Goal: Check status: Check status

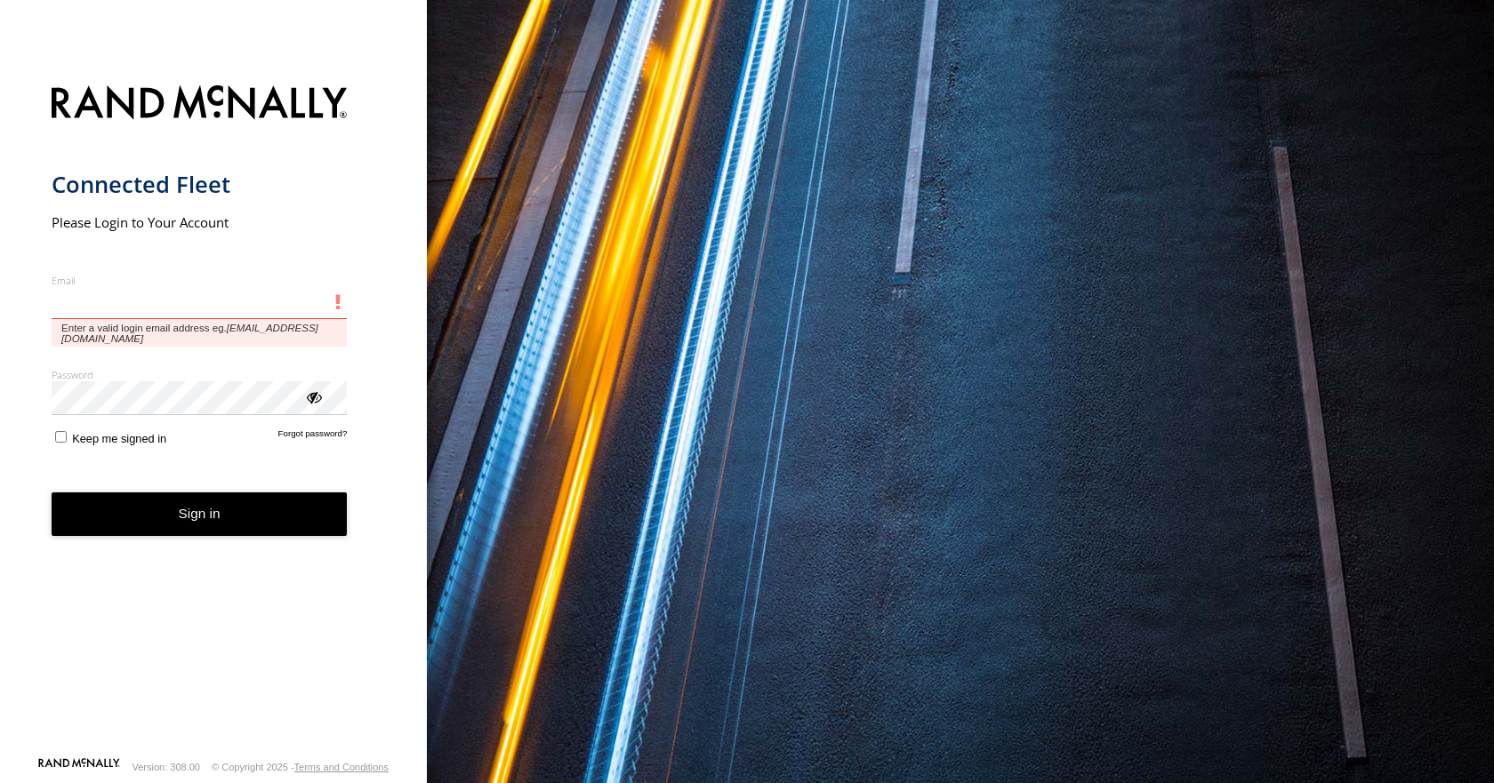
type input "**********"
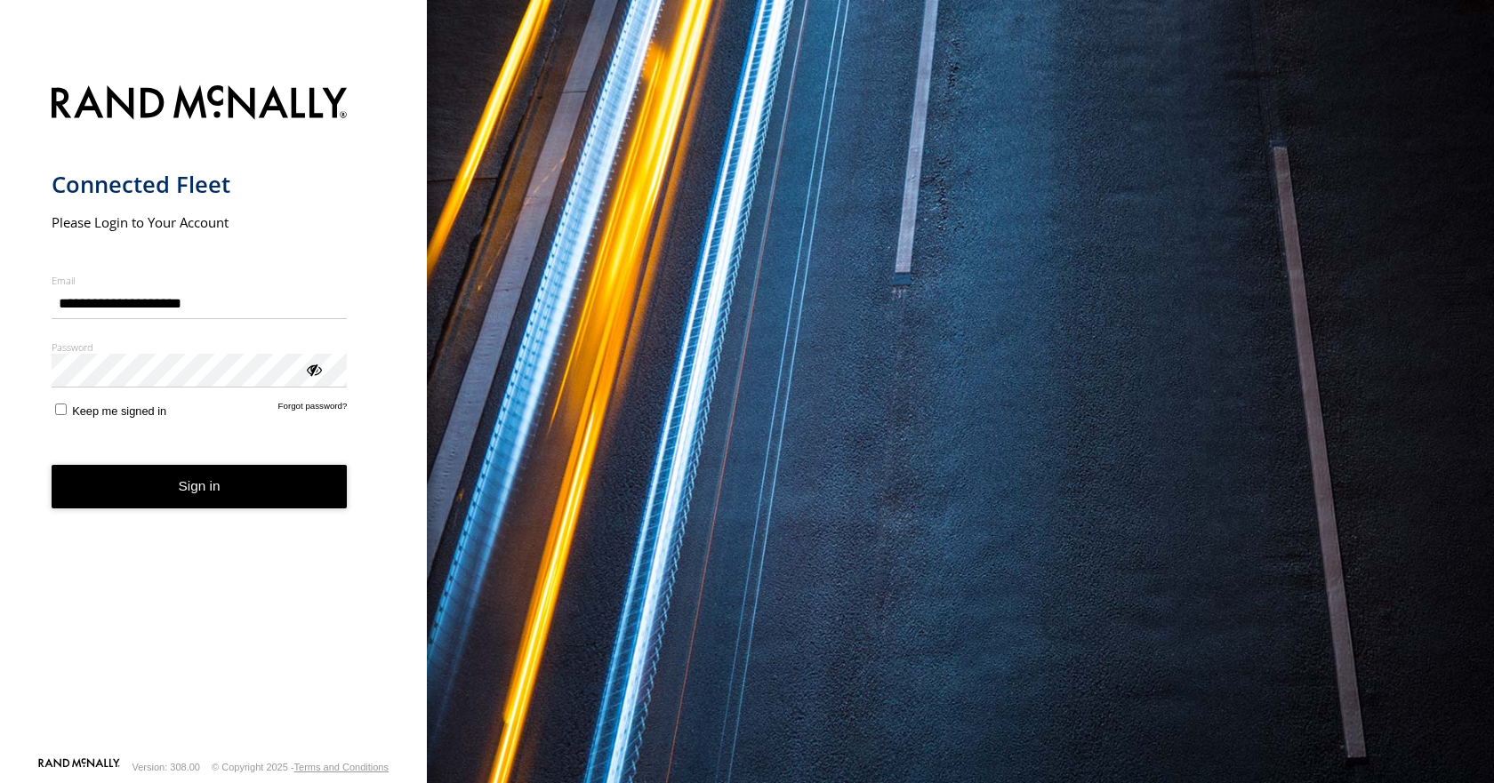
click at [161, 502] on button "Sign in" at bounding box center [200, 487] width 296 height 44
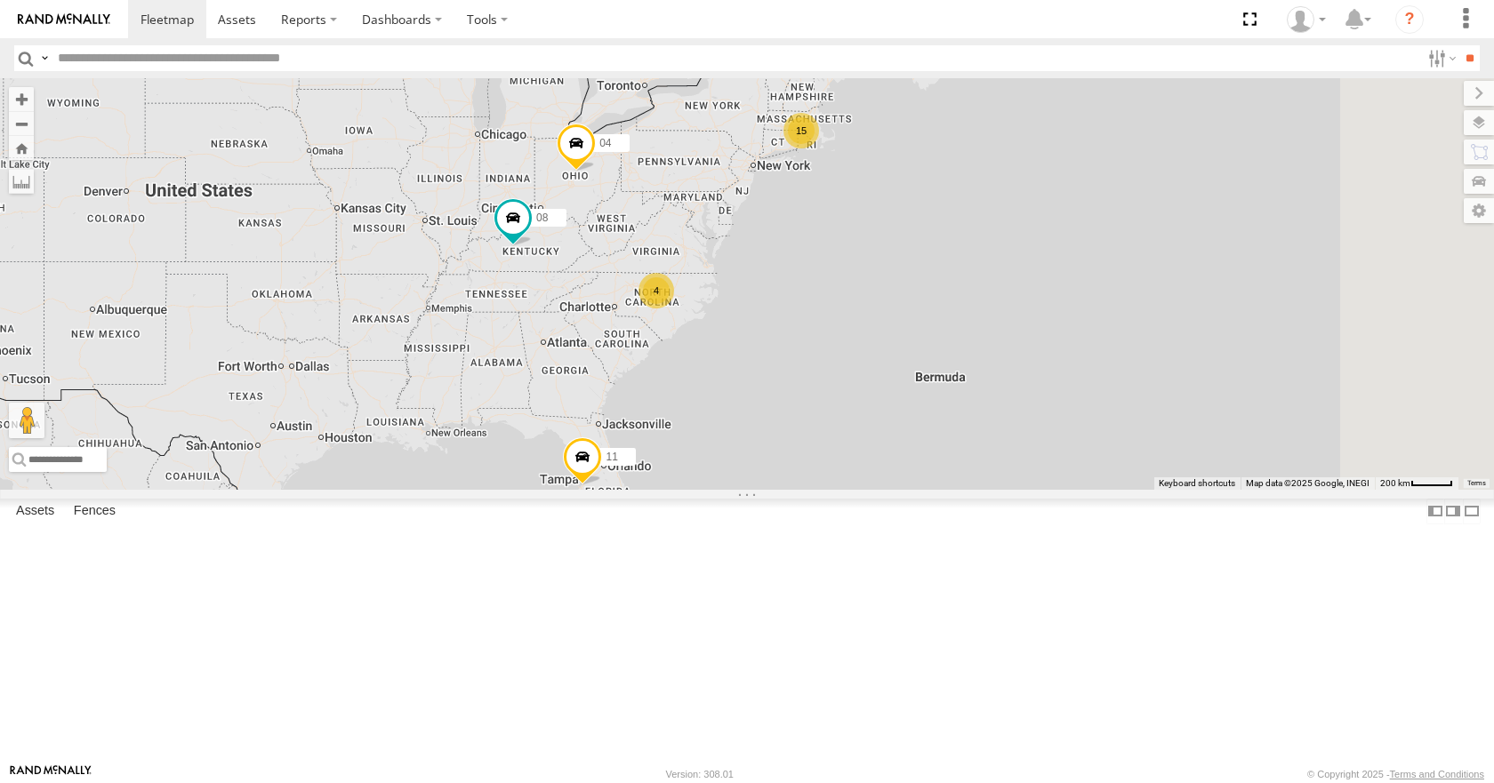
drag, startPoint x: 743, startPoint y: 250, endPoint x: 654, endPoint y: 272, distance: 91.7
click at [654, 272] on div "11 15 4 08 04" at bounding box center [747, 283] width 1494 height 411
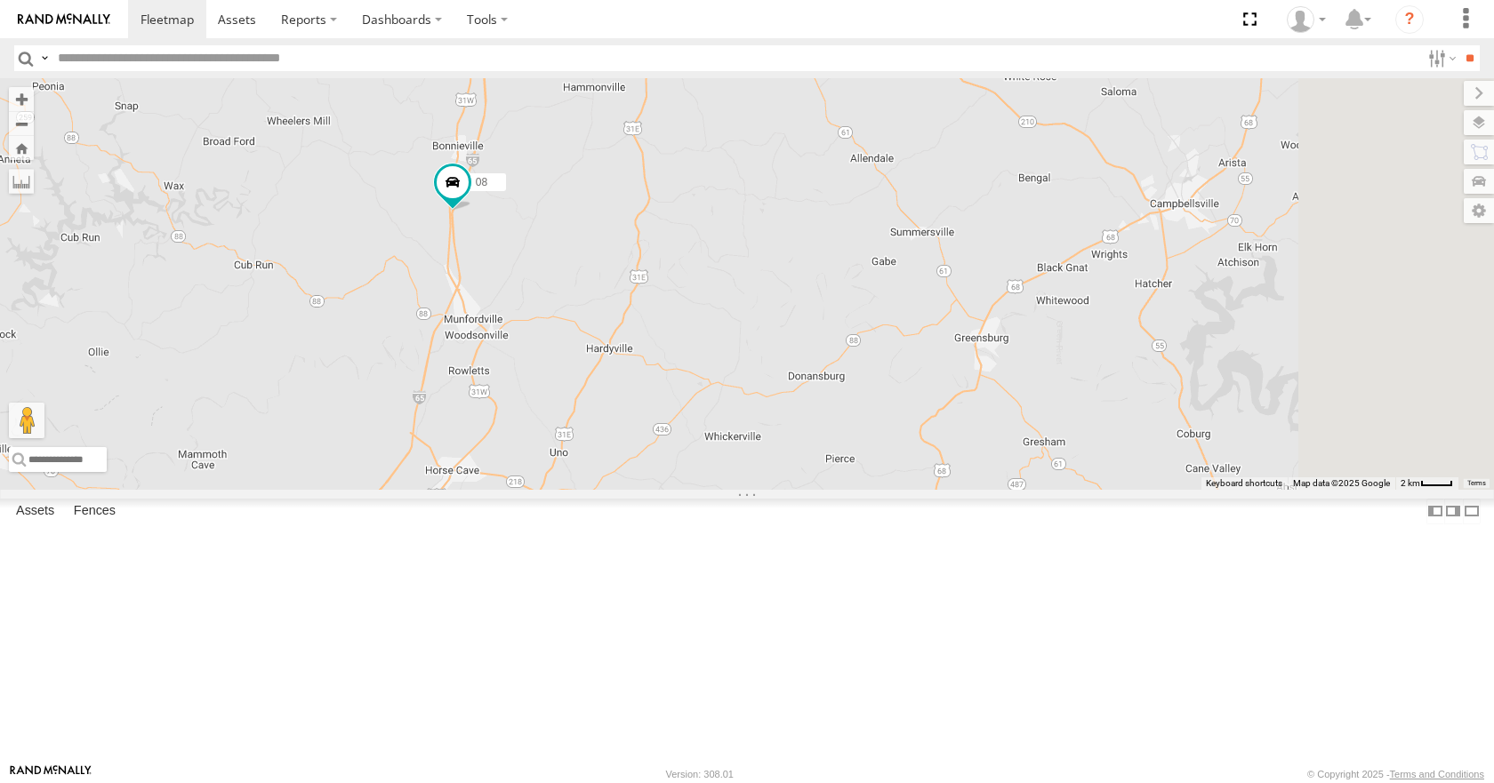
drag, startPoint x: 895, startPoint y: 377, endPoint x: 718, endPoint y: 405, distance: 179.1
click at [718, 405] on div "08 04 11" at bounding box center [747, 283] width 1494 height 411
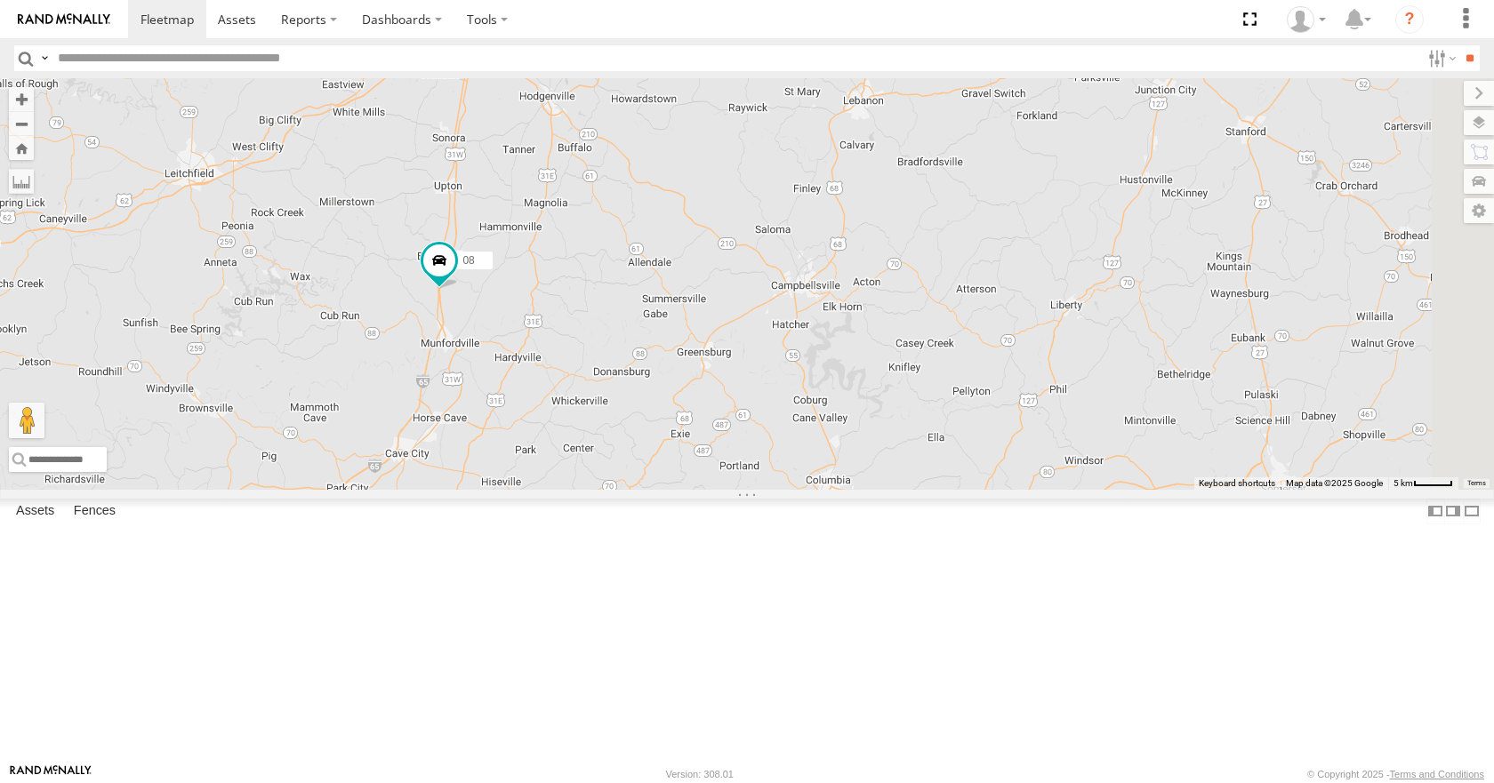
drag, startPoint x: 654, startPoint y: 414, endPoint x: 619, endPoint y: 465, distance: 62.2
click at [619, 465] on div "08 04 11" at bounding box center [747, 283] width 1494 height 411
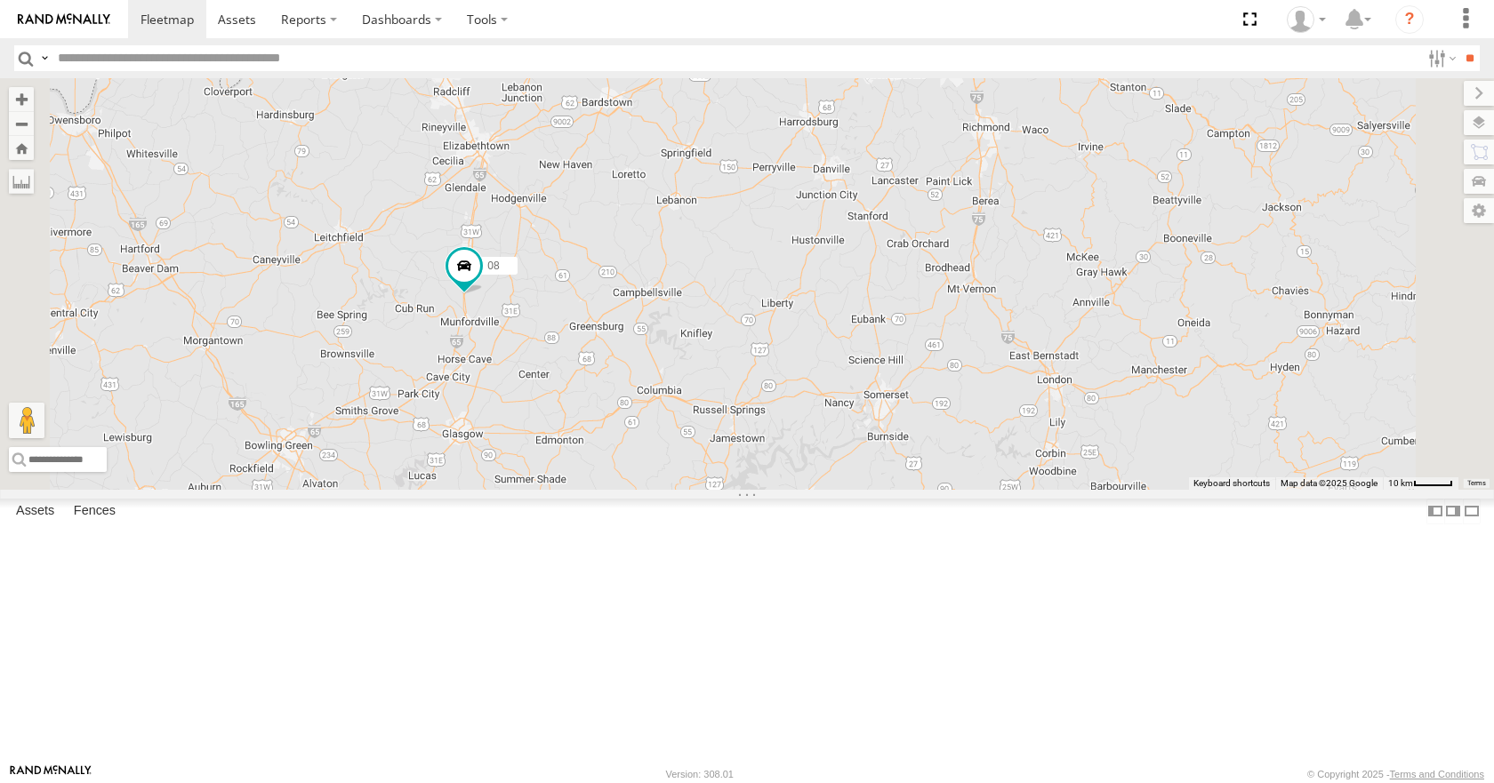
drag, startPoint x: 641, startPoint y: 539, endPoint x: 1161, endPoint y: 423, distance: 532.1
click at [1161, 423] on div "08 04 11" at bounding box center [747, 283] width 1494 height 411
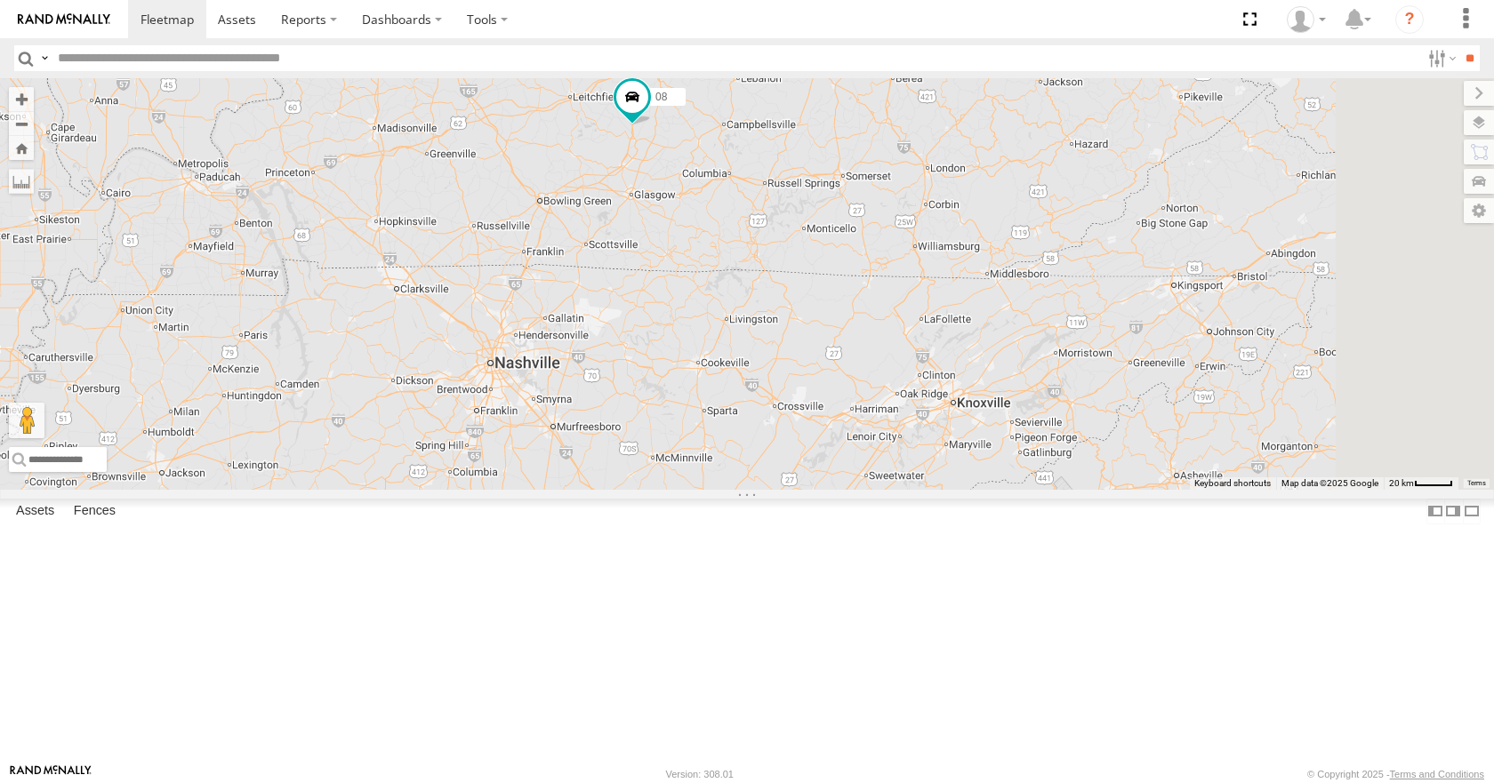
drag, startPoint x: 1138, startPoint y: 423, endPoint x: 843, endPoint y: 309, distance: 316.4
click at [843, 309] on div "08 04 11" at bounding box center [747, 283] width 1494 height 411
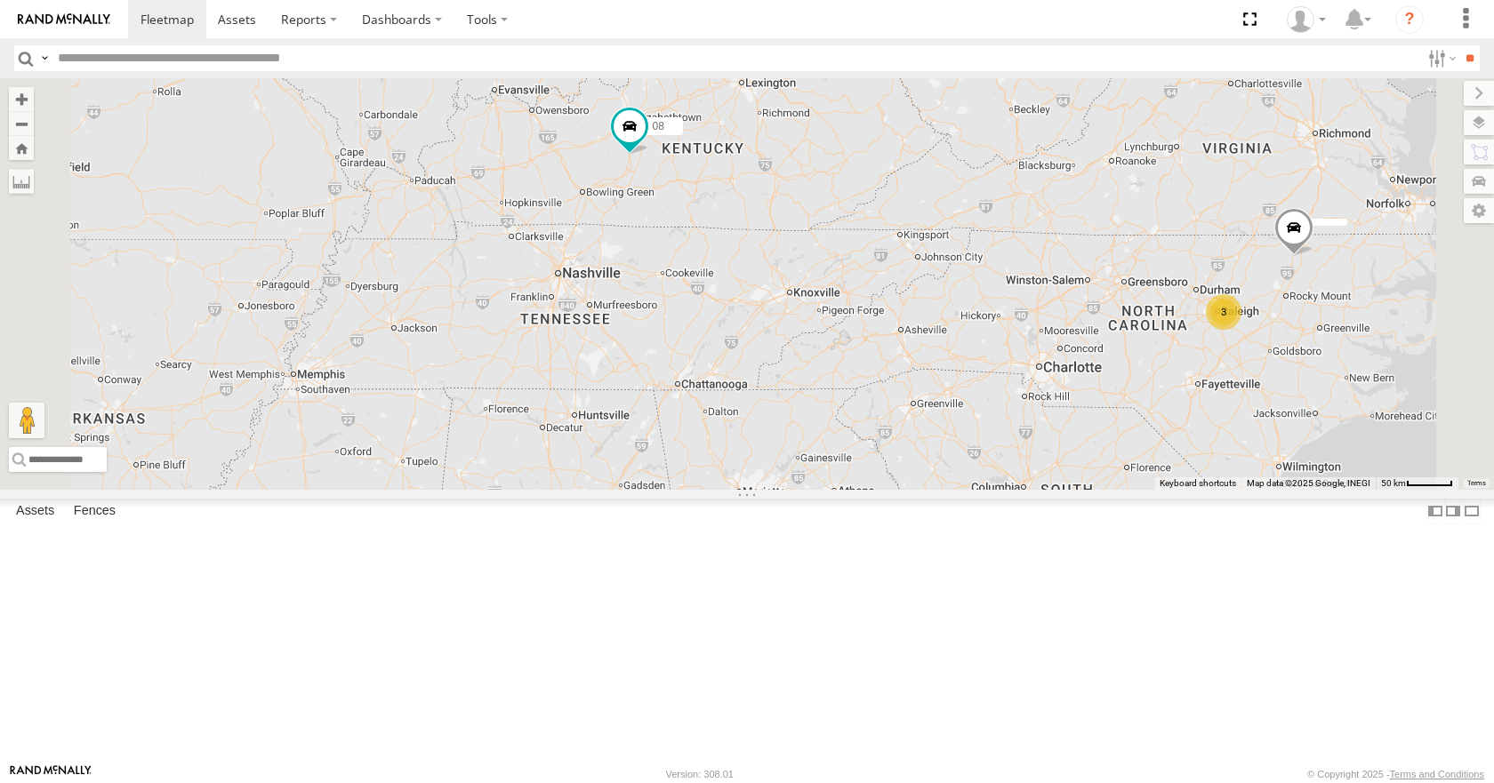
click at [1024, 291] on div "08 04 11 3" at bounding box center [747, 283] width 1494 height 411
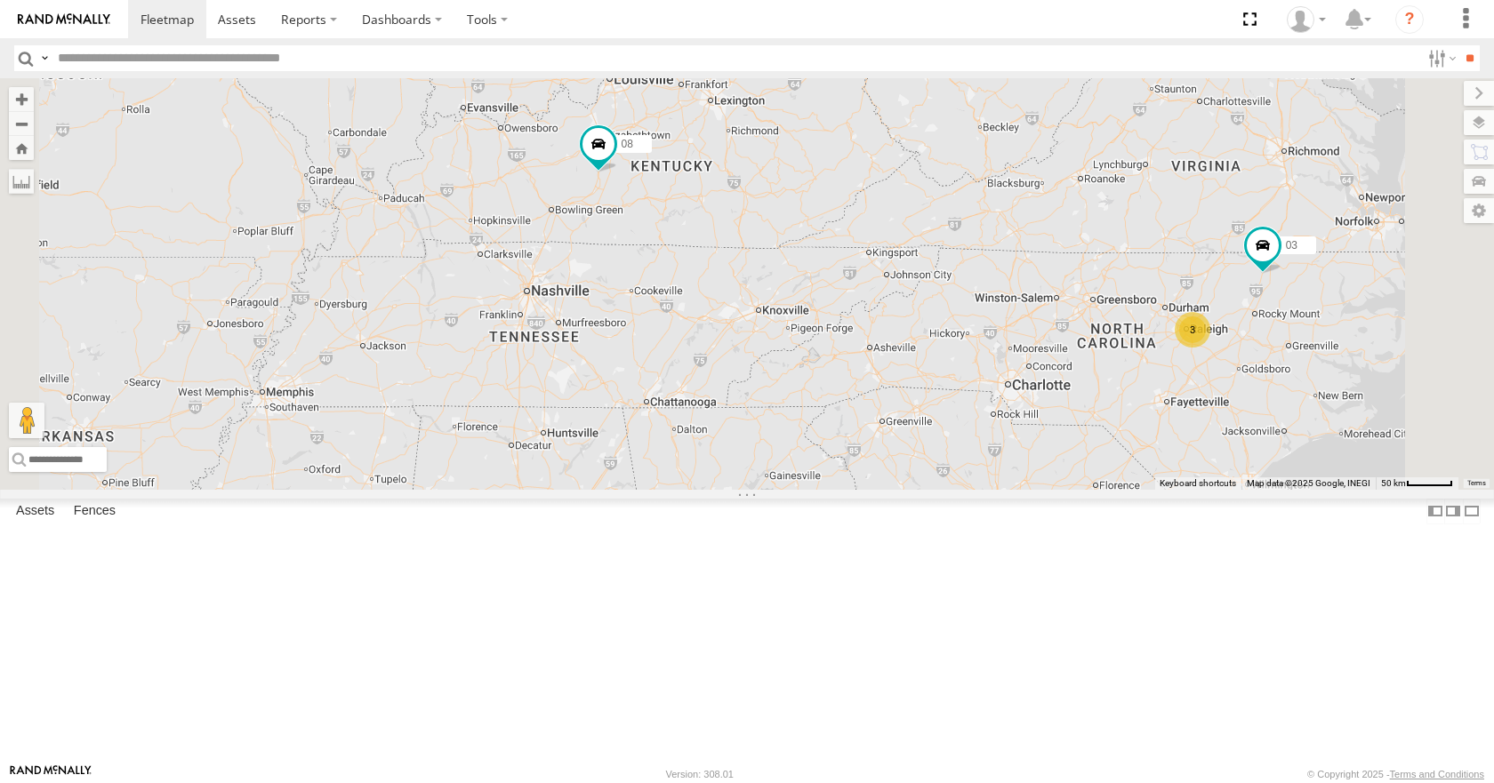
drag, startPoint x: 1009, startPoint y: 200, endPoint x: 980, endPoint y: 215, distance: 33.0
click at [980, 215] on div "08 04 11 3 03" at bounding box center [747, 283] width 1494 height 411
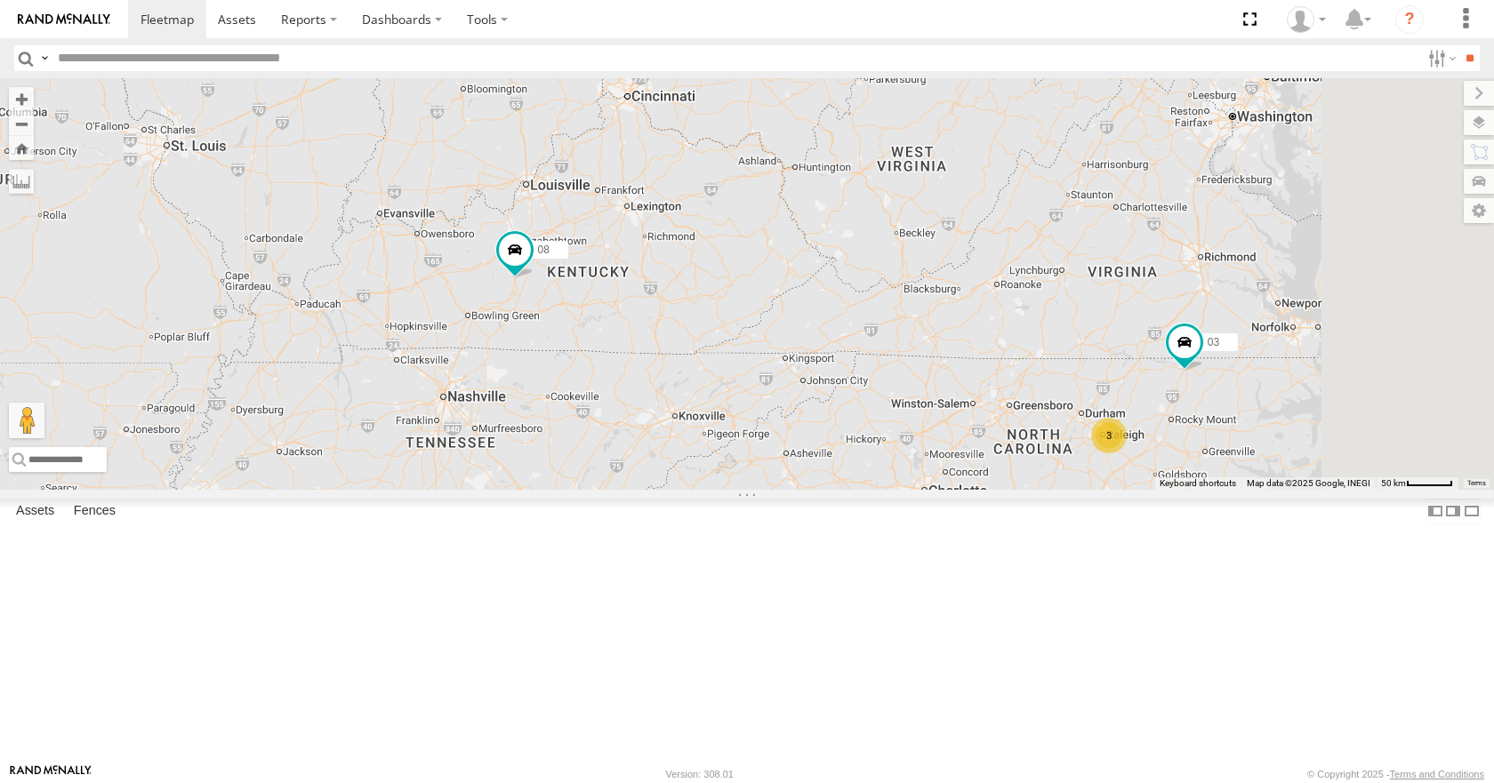
drag, startPoint x: 785, startPoint y: 330, endPoint x: 702, endPoint y: 446, distance: 143.4
click at [702, 446] on div "08 04 11 3 03" at bounding box center [747, 283] width 1494 height 411
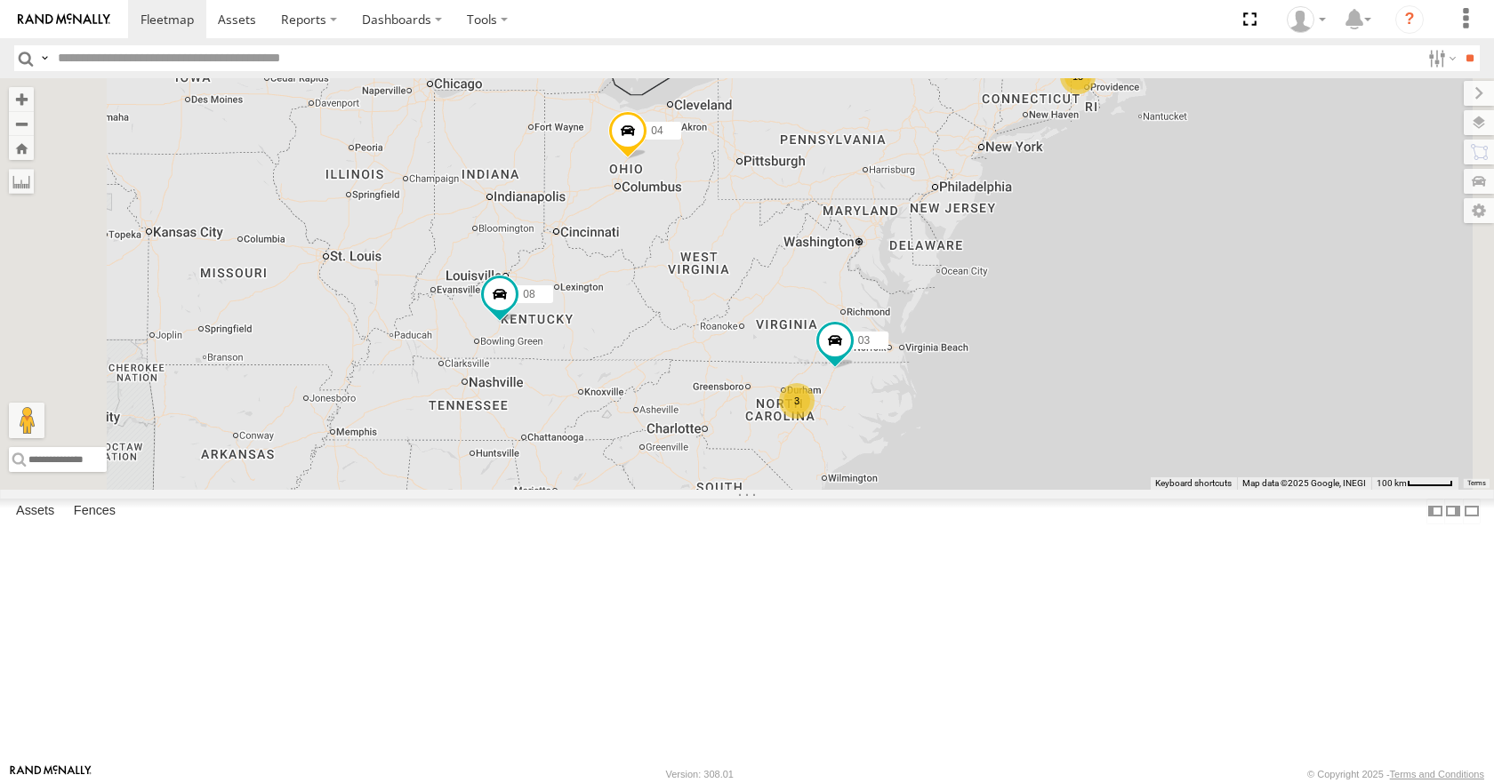
drag, startPoint x: 950, startPoint y: 355, endPoint x: 928, endPoint y: 389, distance: 40.4
click at [928, 389] on div "08 04 11 03 15 3" at bounding box center [747, 283] width 1494 height 411
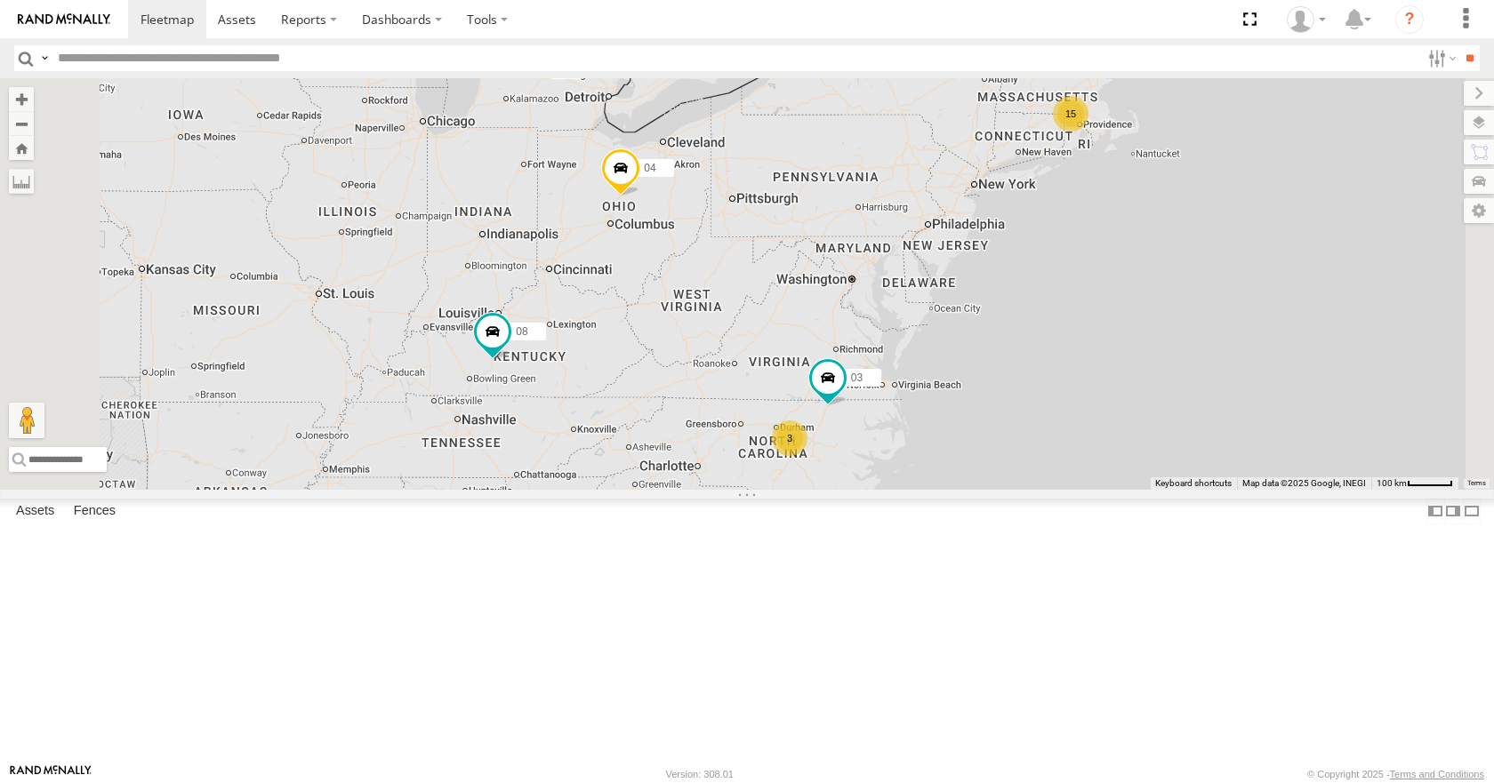
drag, startPoint x: 1011, startPoint y: 271, endPoint x: 1028, endPoint y: 276, distance: 17.5
click at [1028, 276] on div "08 04 11 03 15 3" at bounding box center [747, 283] width 1494 height 411
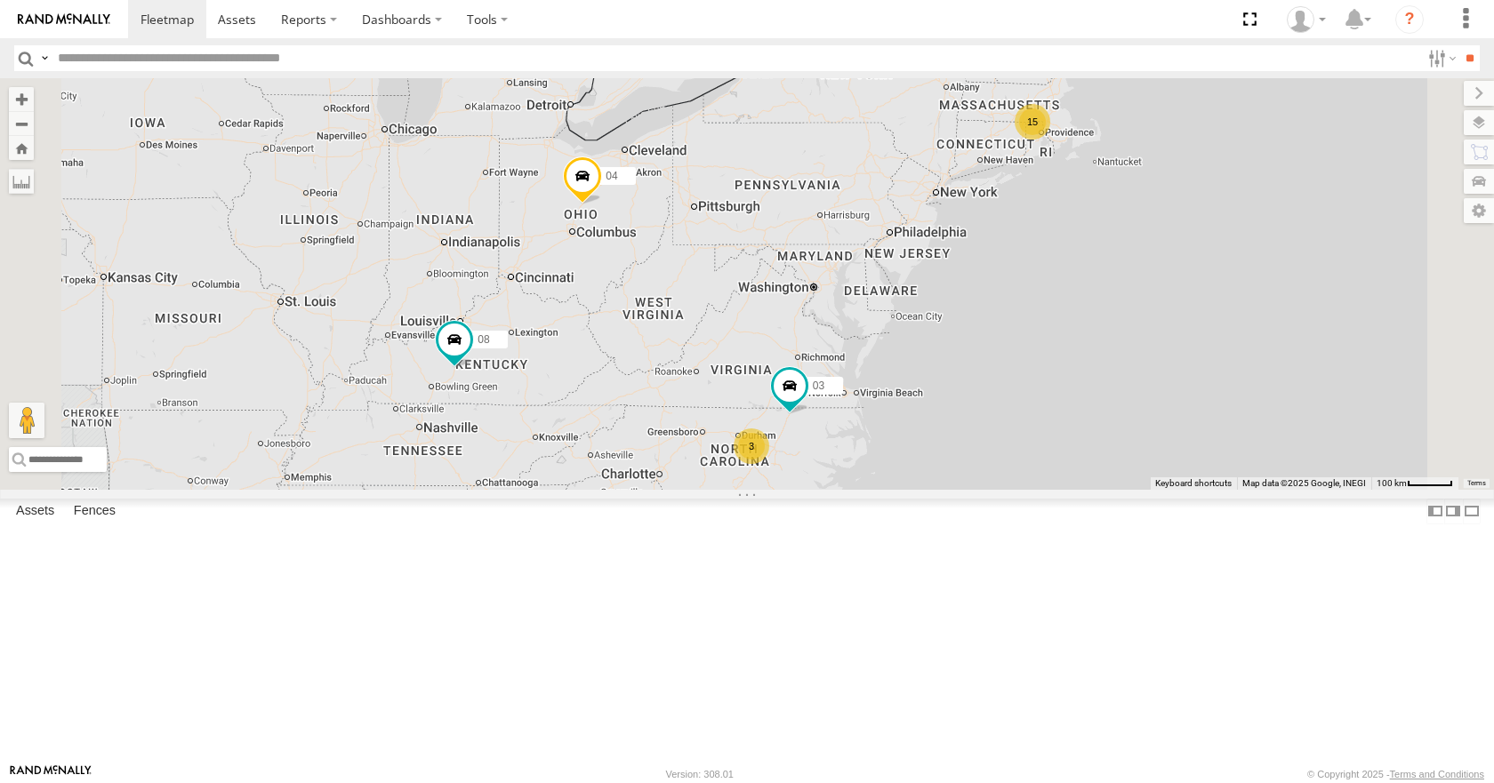
drag, startPoint x: 1069, startPoint y: 294, endPoint x: 1022, endPoint y: 305, distance: 48.3
click at [1022, 305] on div "08 04 11 03 15 3" at bounding box center [747, 283] width 1494 height 411
click at [1008, 295] on div "08 04 11 03 15 3" at bounding box center [747, 283] width 1494 height 411
